Goal: Task Accomplishment & Management: Manage account settings

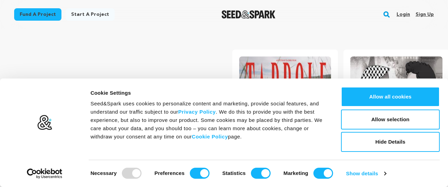
click at [406, 15] on link "Login" at bounding box center [402, 14] width 13 height 11
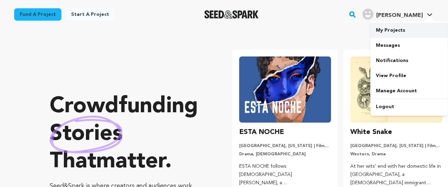
click at [400, 34] on link "My Projects" at bounding box center [408, 30] width 77 height 15
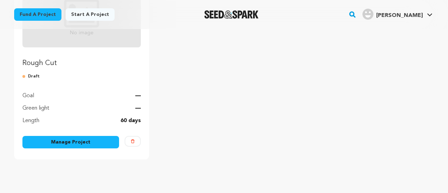
scroll to position [138, 0]
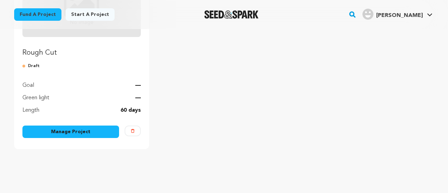
click at [83, 130] on link "Manage Project" at bounding box center [70, 131] width 97 height 12
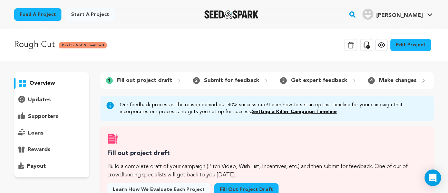
click at [398, 47] on link "Edit Project" at bounding box center [410, 45] width 41 height 12
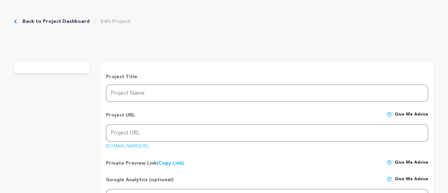
type input "Rough Cut"
type input "rough-cut-1"
type input "On Halloween night, a video editor cuts a horror movie shot by Mr. Cackle… LIVE."
type textarea "On Halloween night, Tiffany, a reclusive video editor and horror YouTuber, is h…"
type textarea "With Rough Cut, we’re creating a first-of-its-kind horror film told entirely th…"
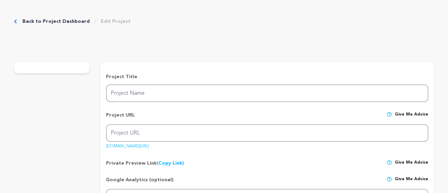
type textarea "N/A"
radio input "true"
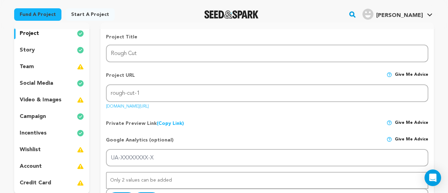
scroll to position [69, 0]
click at [37, 128] on p "incentives" at bounding box center [33, 132] width 27 height 8
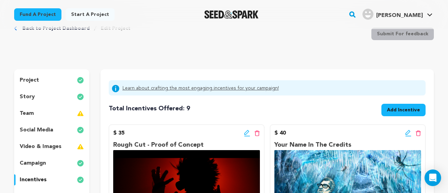
scroll to position [35, 0]
